Goal: Check status: Check status

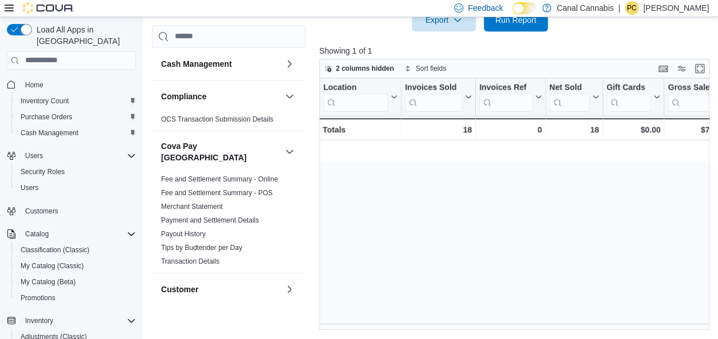
scroll to position [0, 1395]
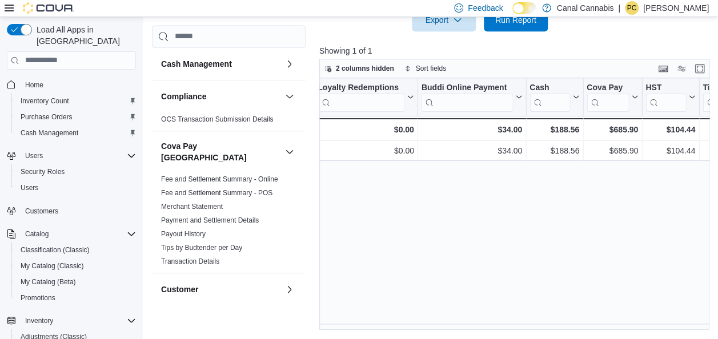
scroll to position [0, 1395]
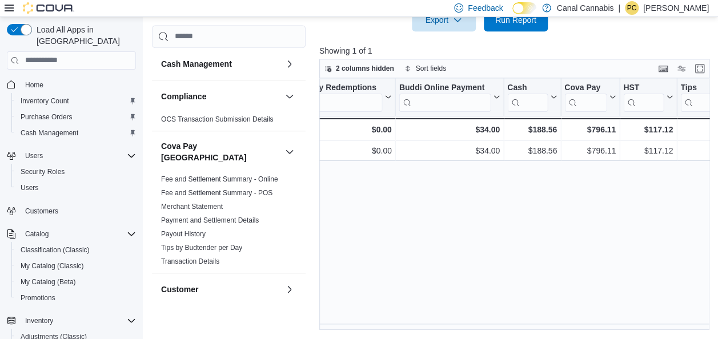
scroll to position [0, 1395]
